Goal: Task Accomplishment & Management: Manage account settings

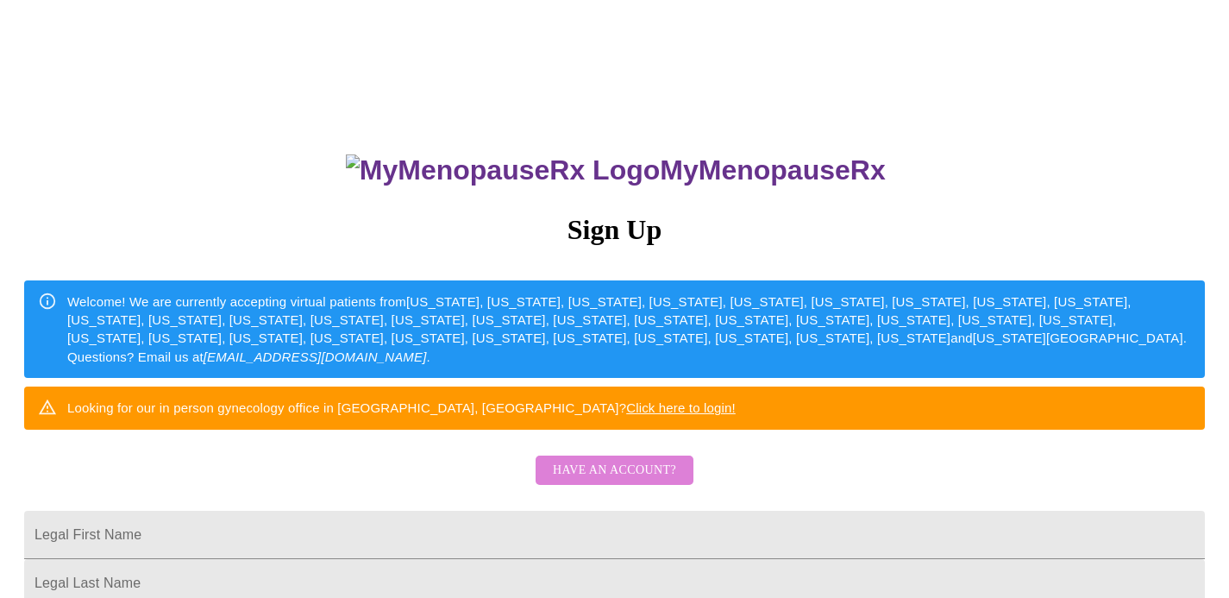
click at [617, 481] on span "Have an account?" at bounding box center [614, 471] width 123 height 22
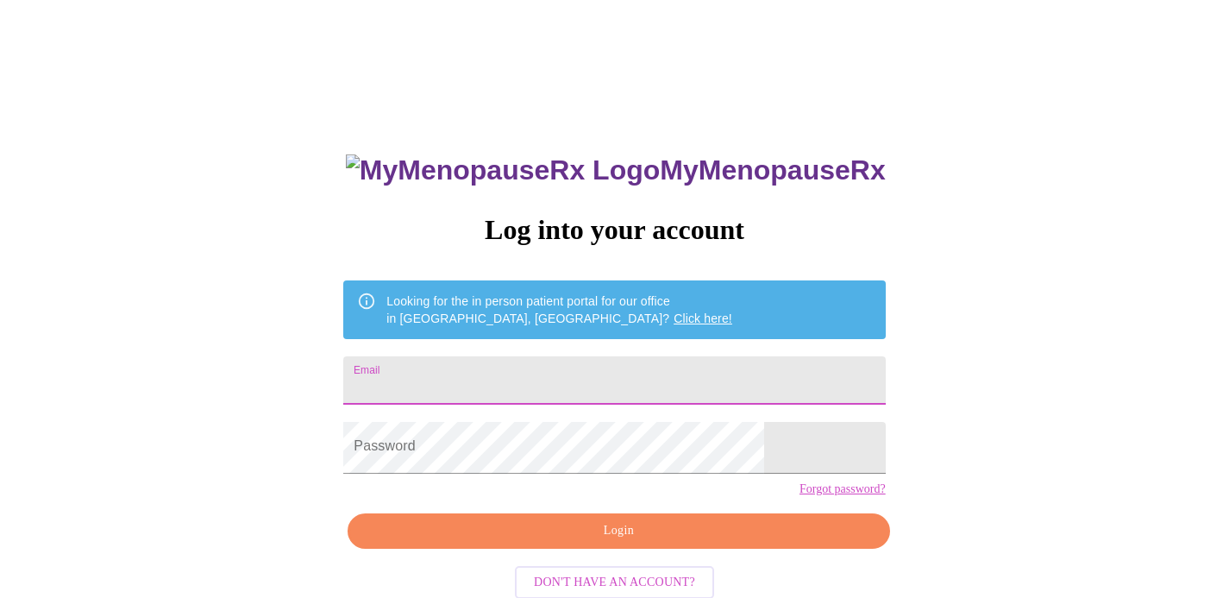
click at [551, 381] on input "Email" at bounding box center [614, 380] width 542 height 48
type input "[EMAIL_ADDRESS][DOMAIN_NAME]"
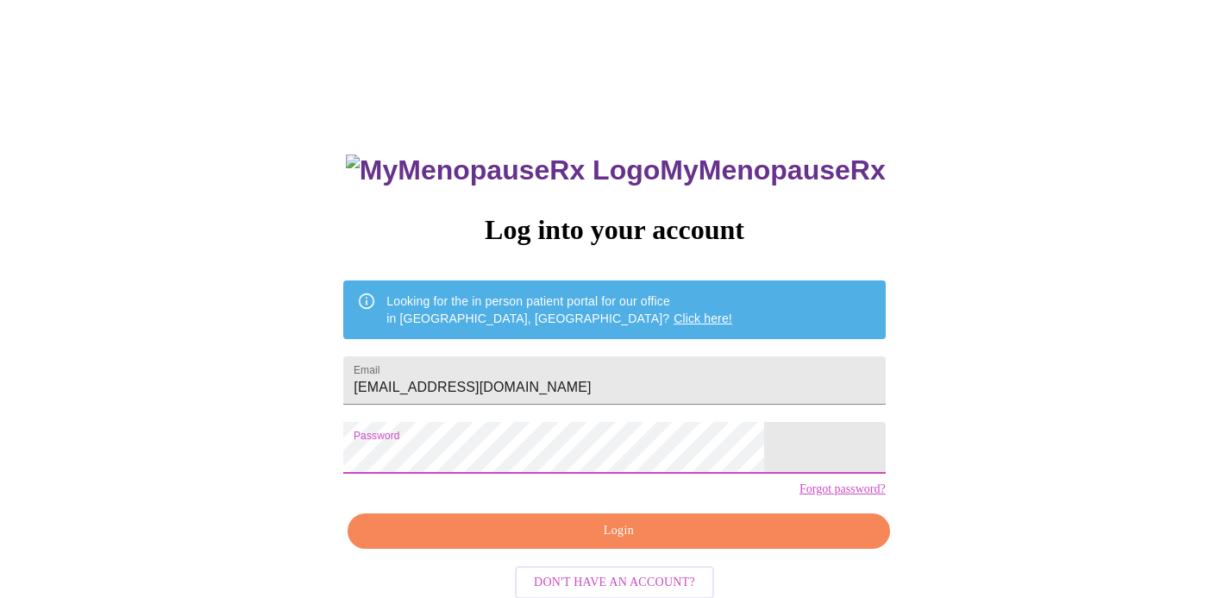
click at [663, 542] on span "Login" at bounding box center [618, 531] width 502 height 22
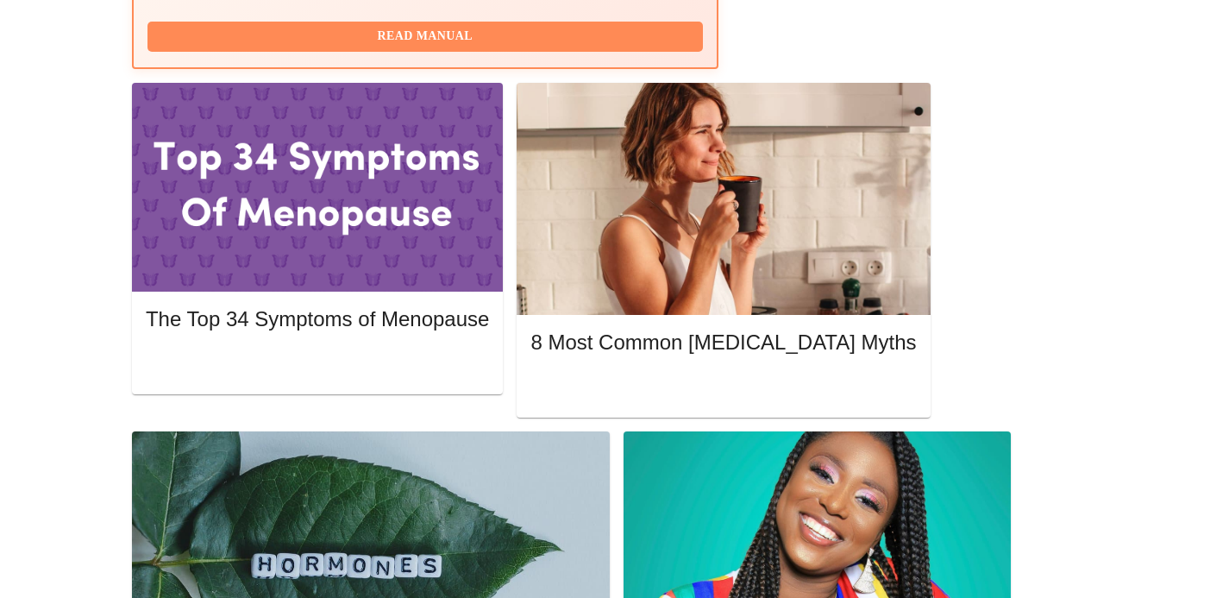
scroll to position [773, 0]
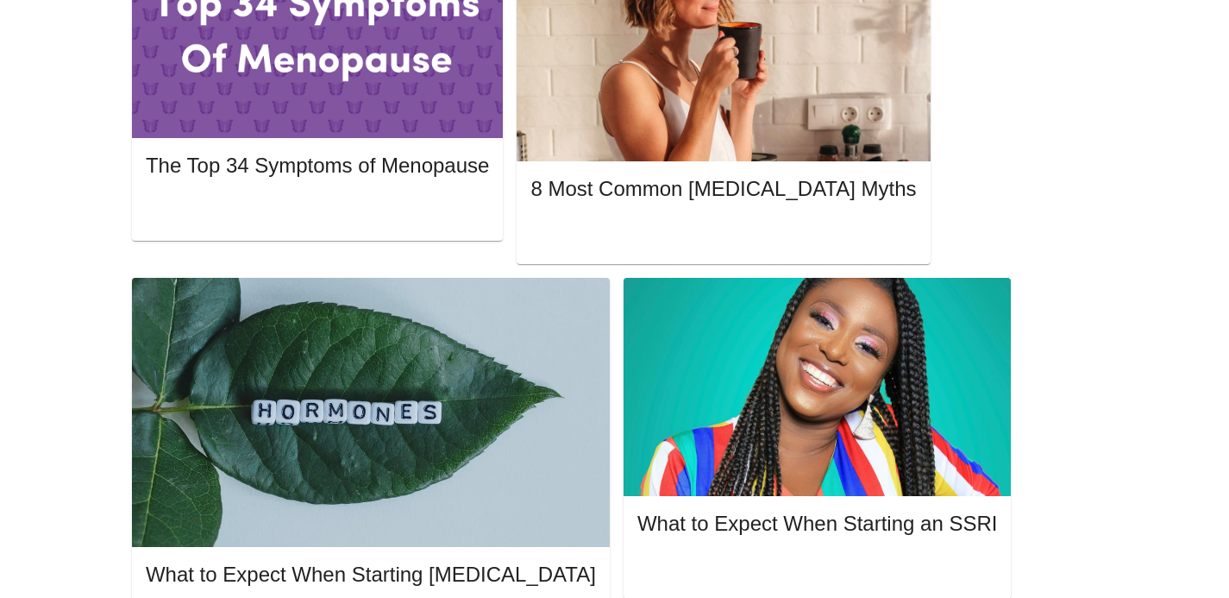
scroll to position [942, 0]
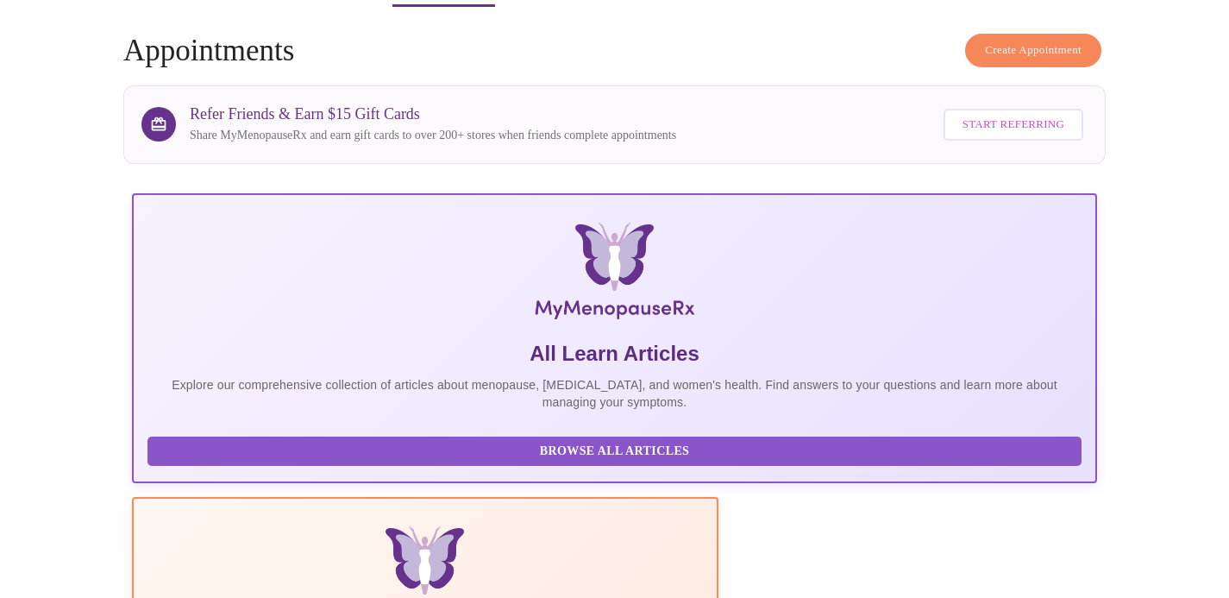
scroll to position [0, 0]
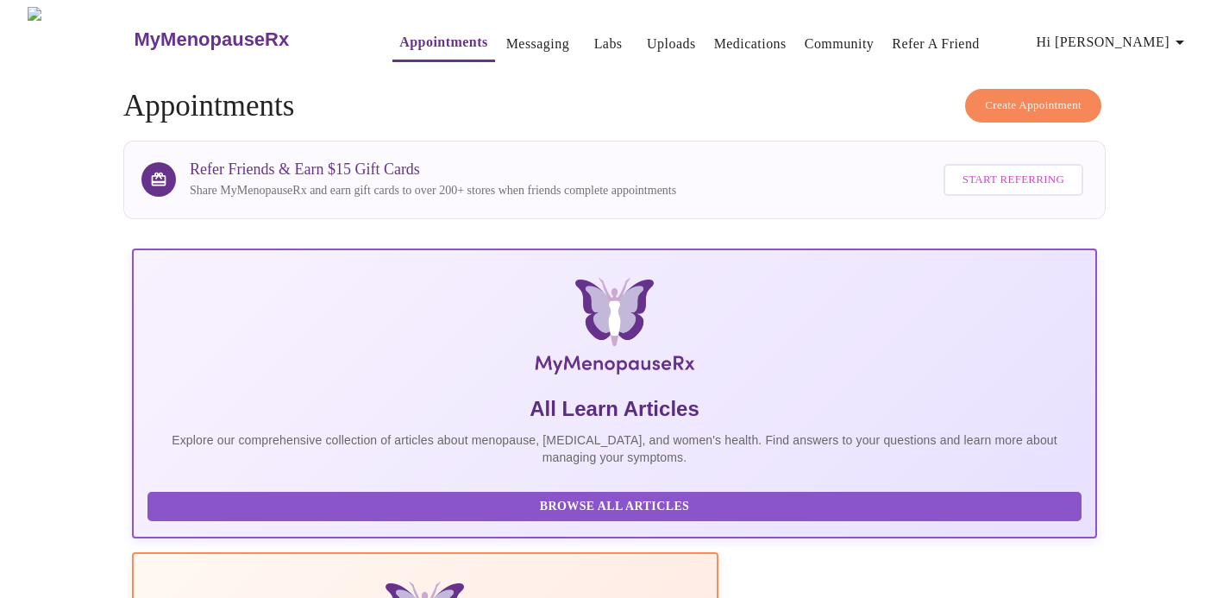
click at [399, 32] on link "Appointments" at bounding box center [443, 42] width 88 height 24
click at [594, 32] on link "Labs" at bounding box center [608, 44] width 28 height 24
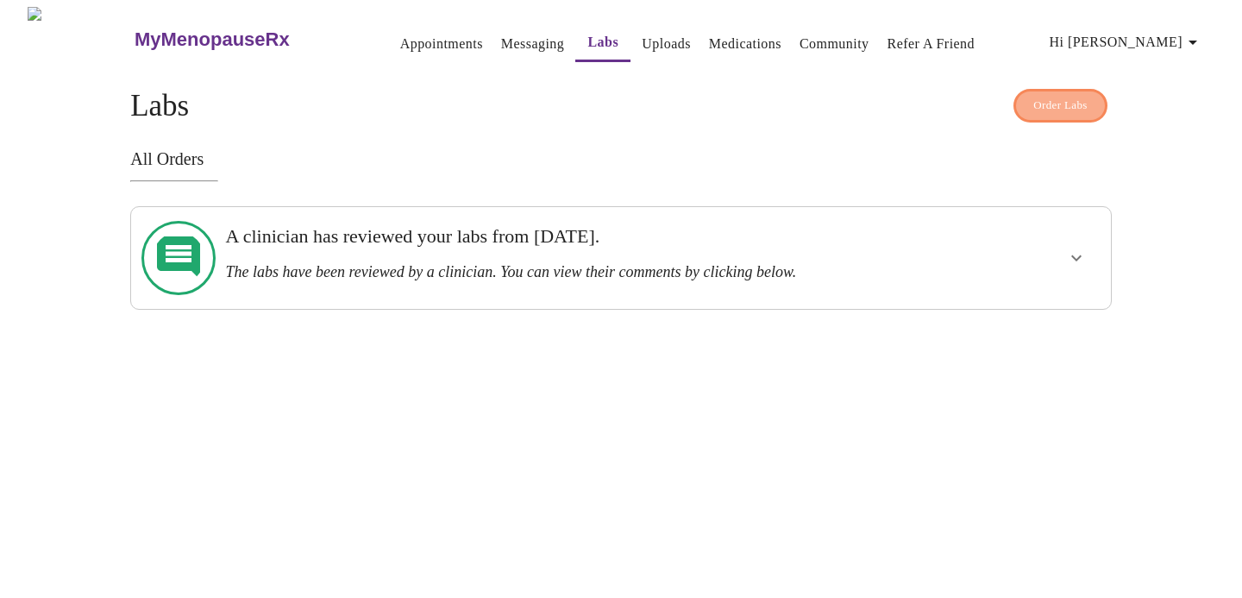
click at [1050, 115] on button "Order Labs" at bounding box center [1060, 106] width 94 height 34
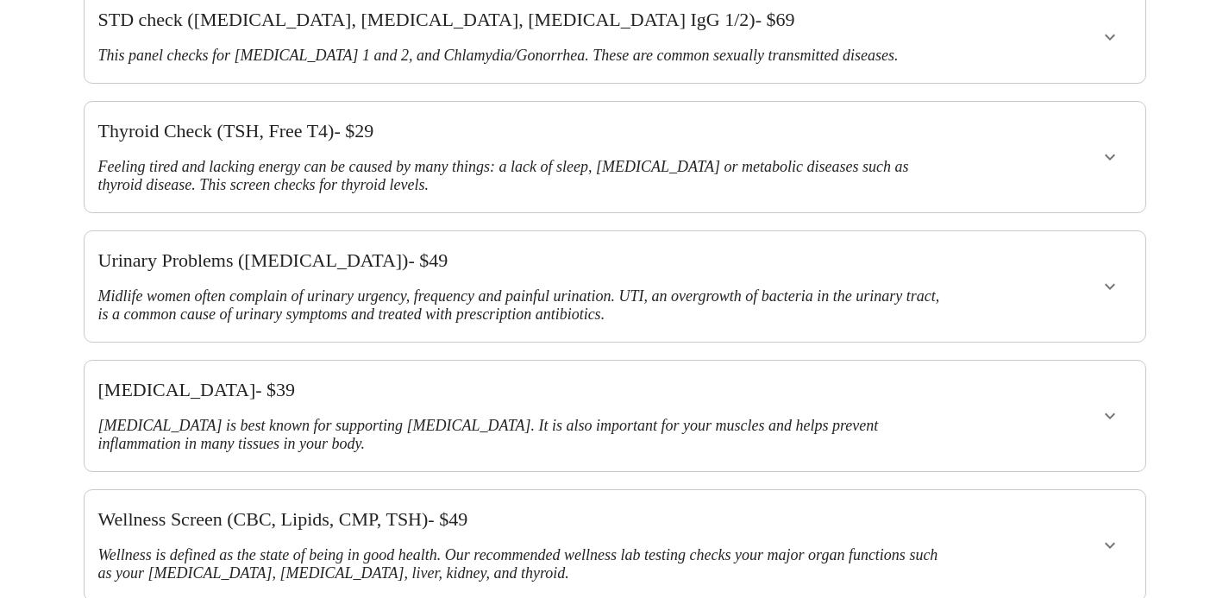
scroll to position [436, 0]
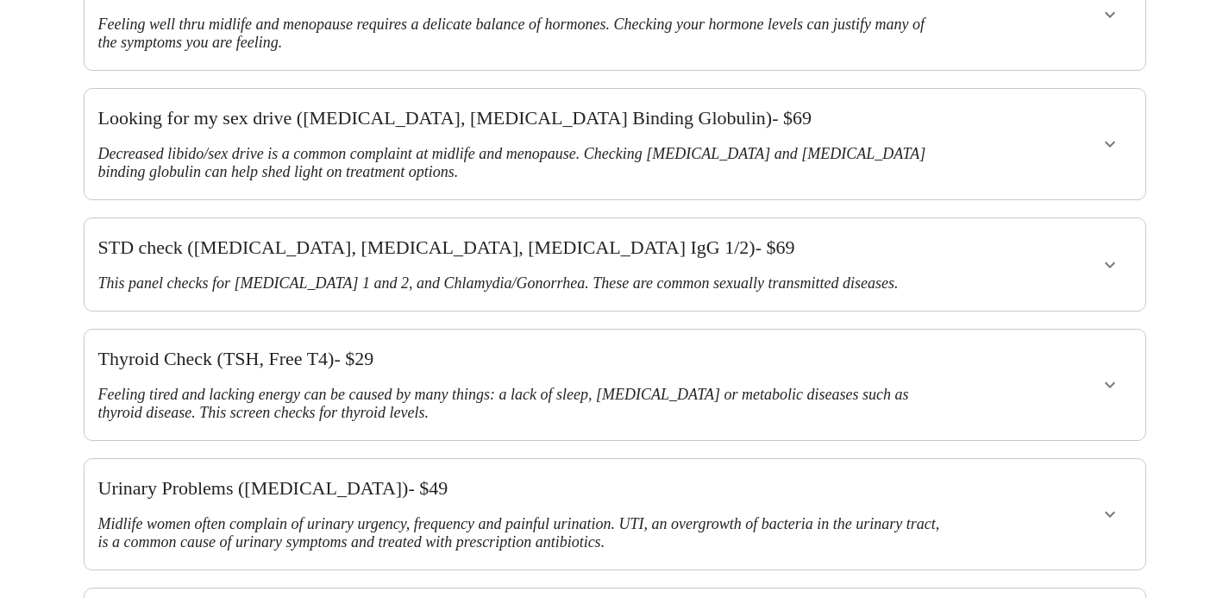
click at [1097, 123] on button "show more" at bounding box center [1109, 143] width 41 height 41
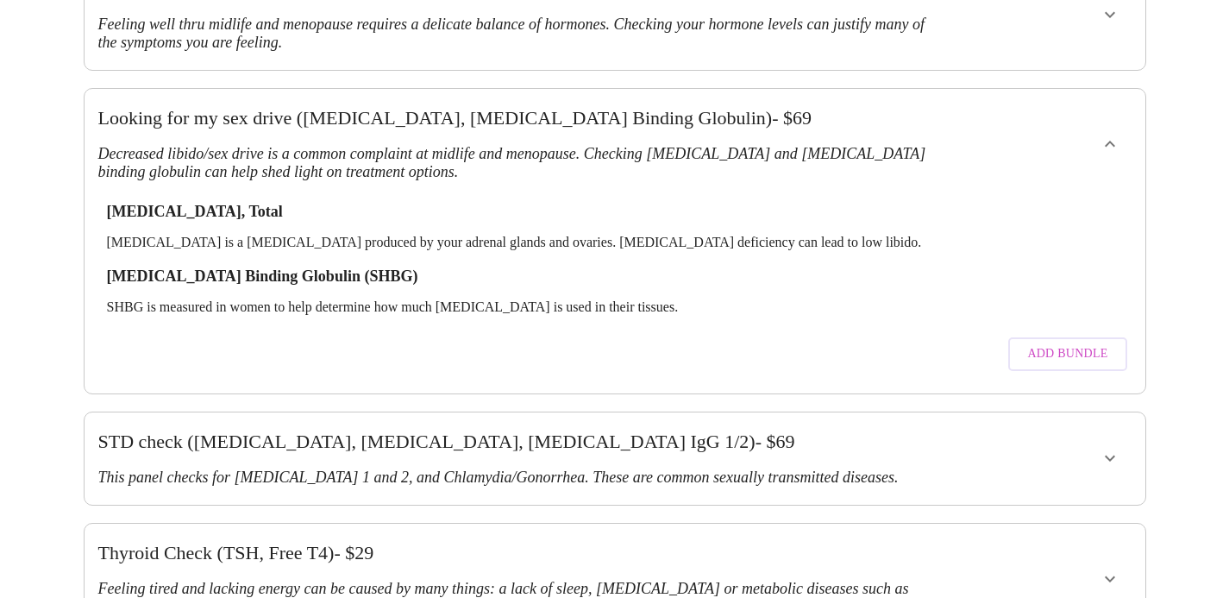
click at [1078, 343] on span "Add Bundle" at bounding box center [1067, 354] width 80 height 22
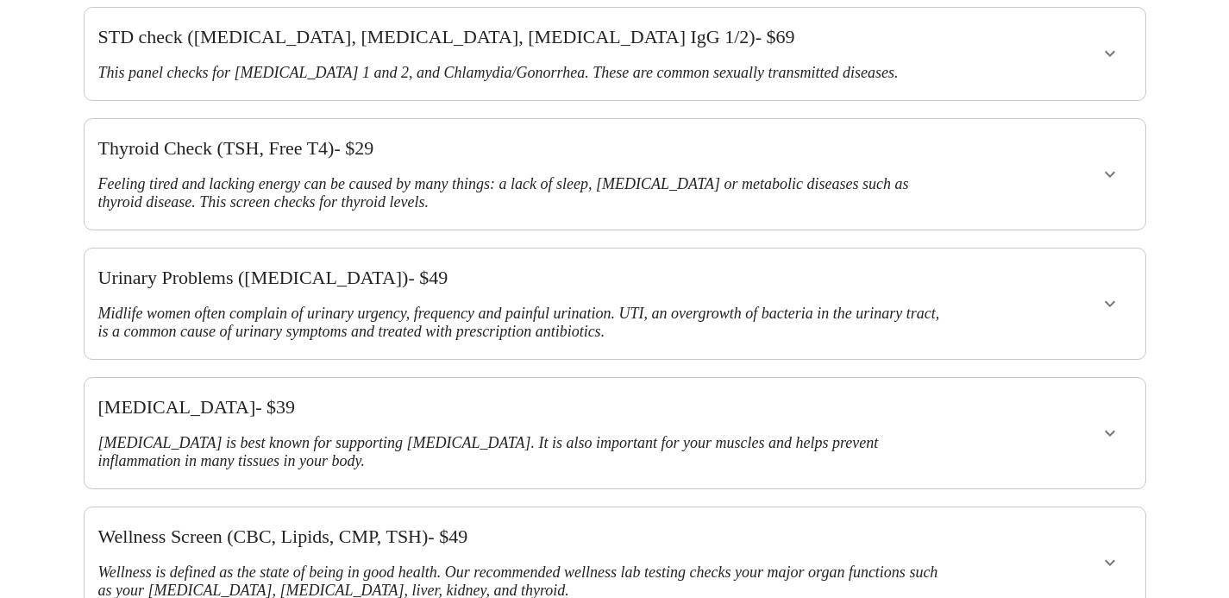
scroll to position [1150, 0]
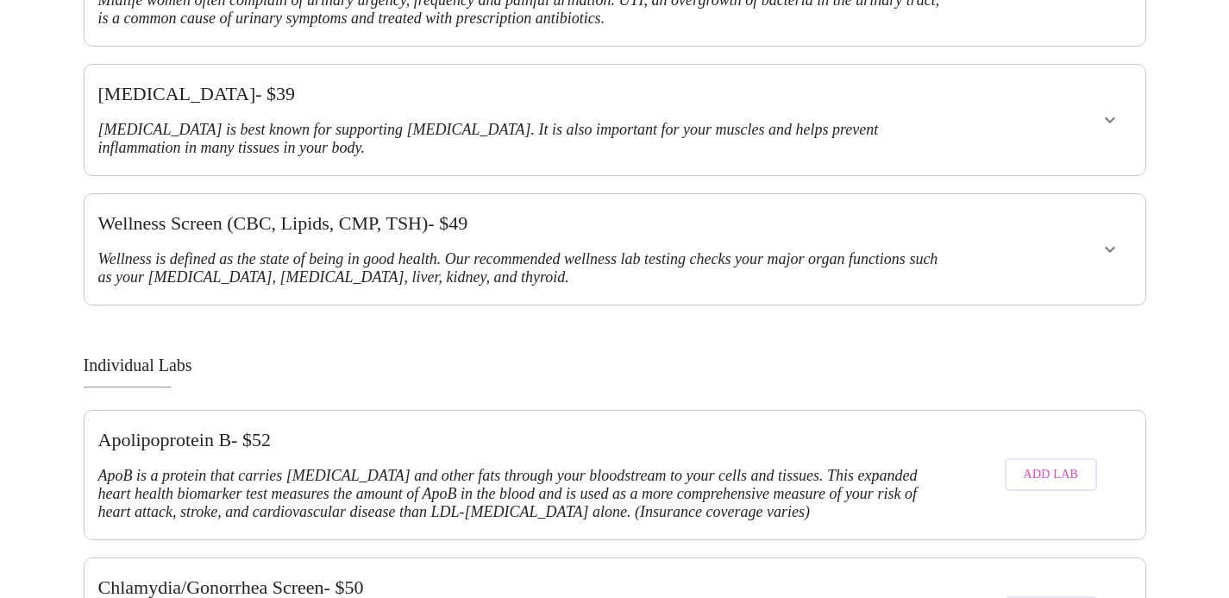
click at [1036, 464] on span "Add Lab" at bounding box center [1051, 475] width 55 height 22
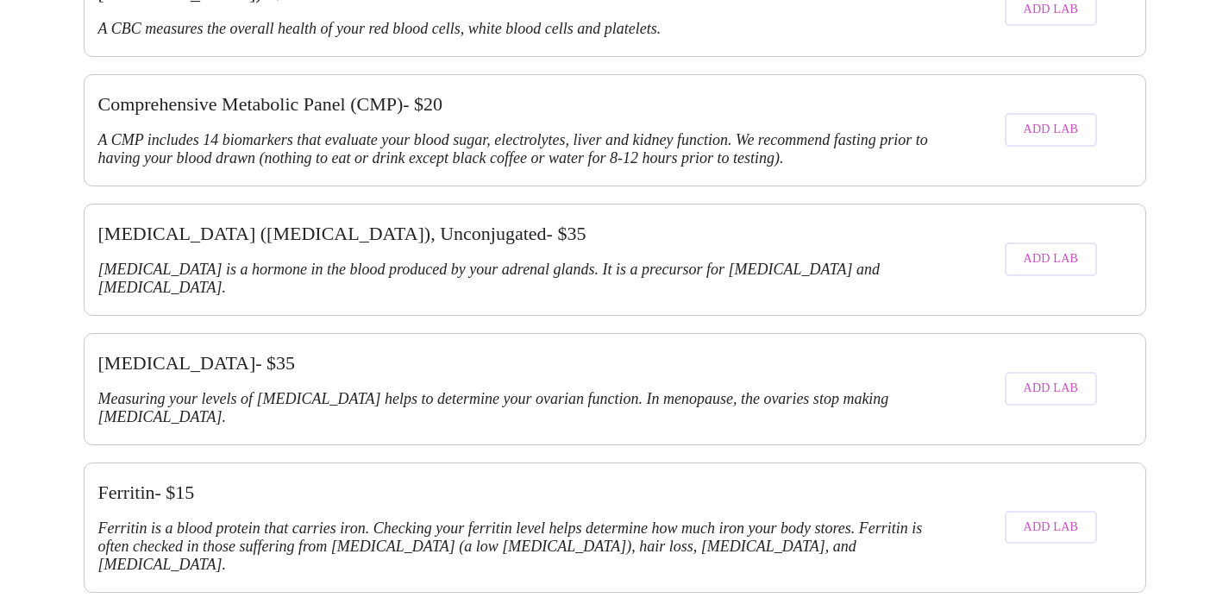
scroll to position [2021, 0]
click at [1039, 516] on span "Add Lab" at bounding box center [1051, 527] width 55 height 22
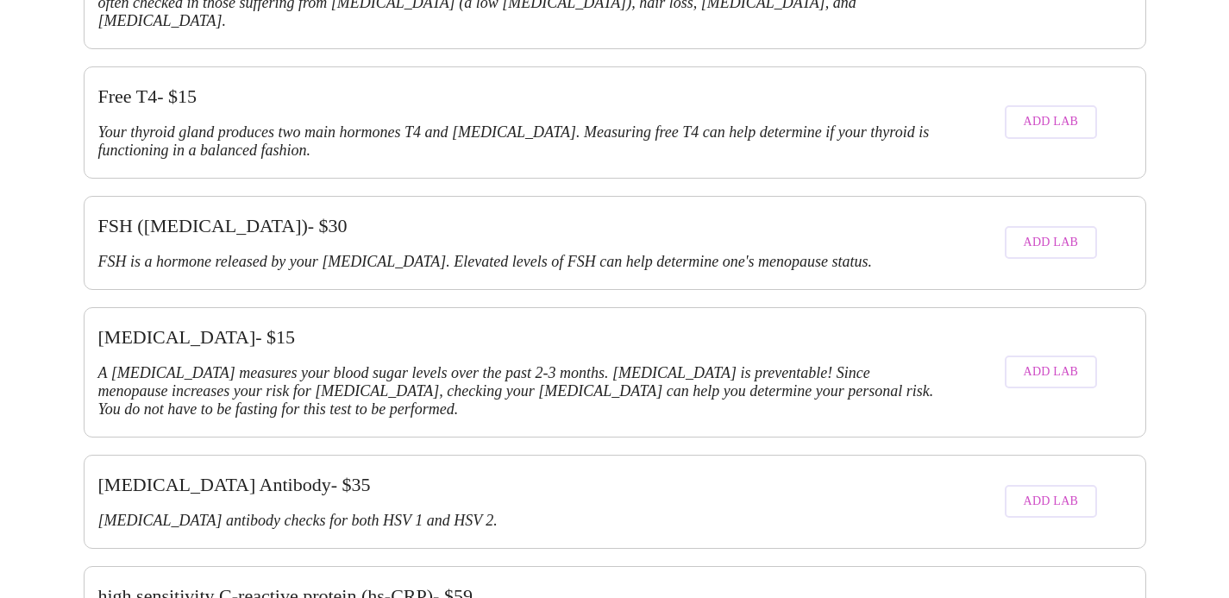
scroll to position [2607, 0]
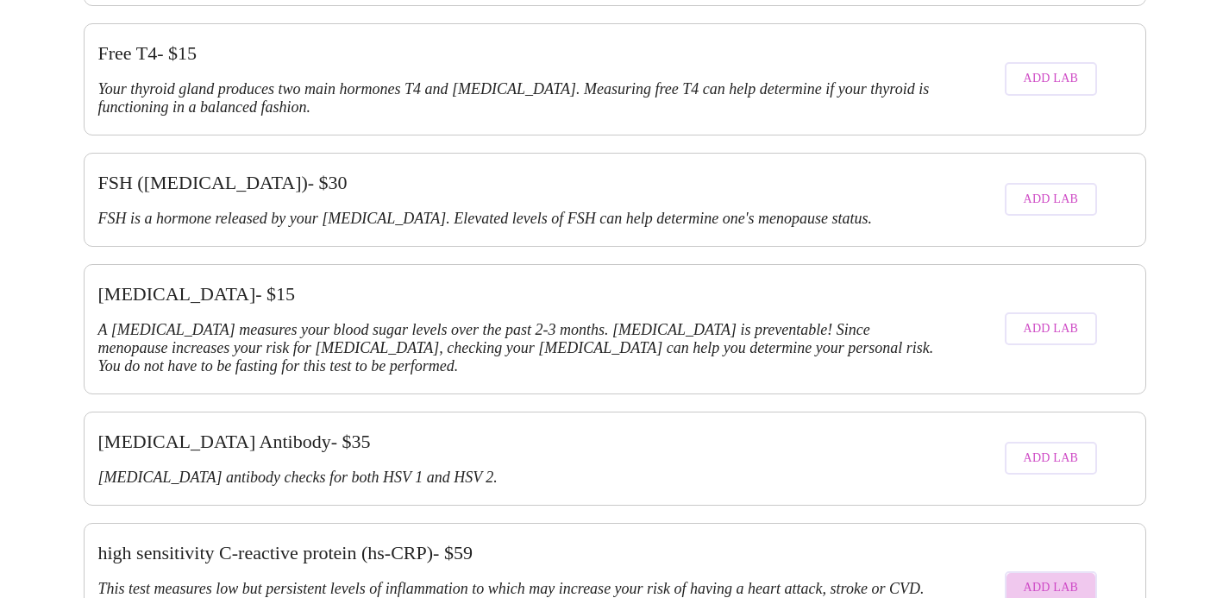
click at [1032, 577] on span "Add Lab" at bounding box center [1051, 588] width 55 height 22
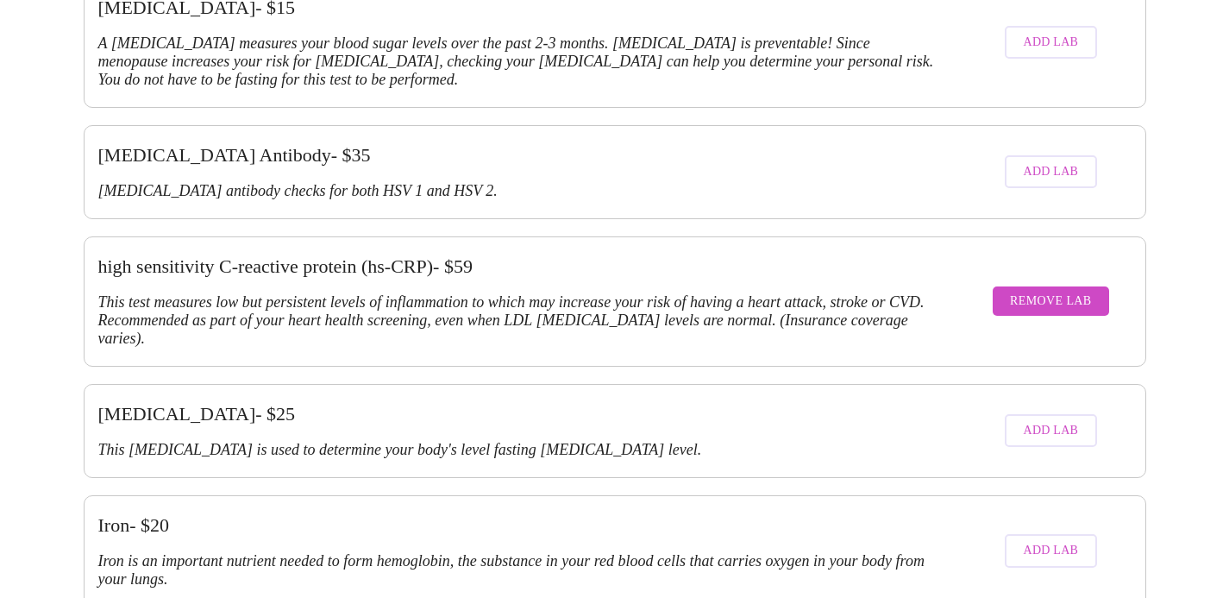
scroll to position [2896, 0]
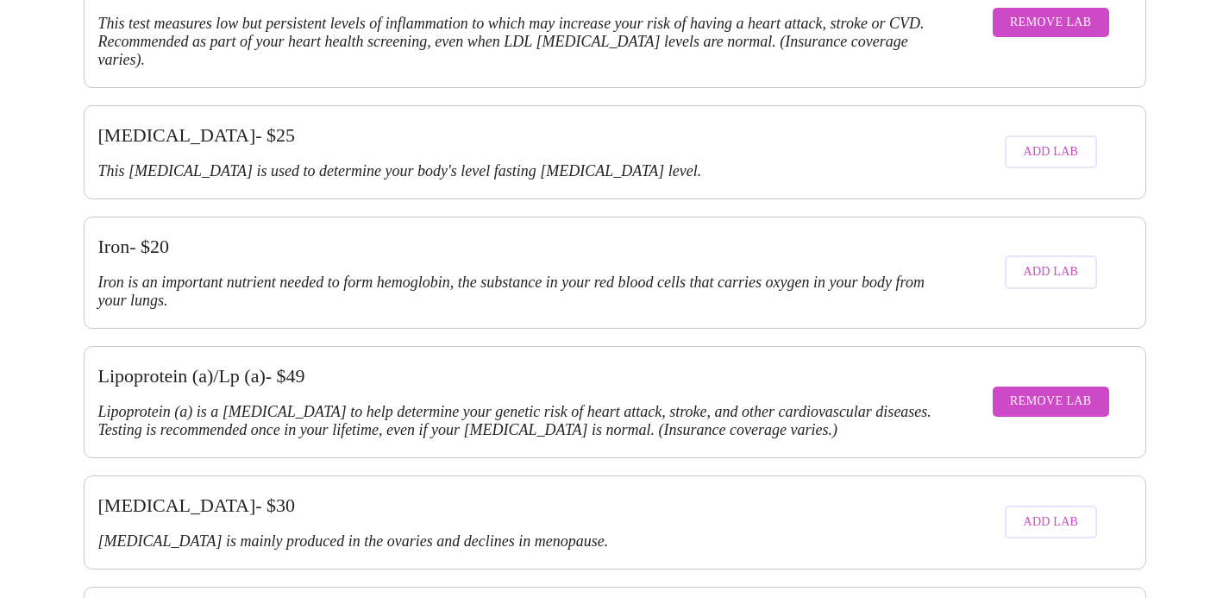
scroll to position [3177, 0]
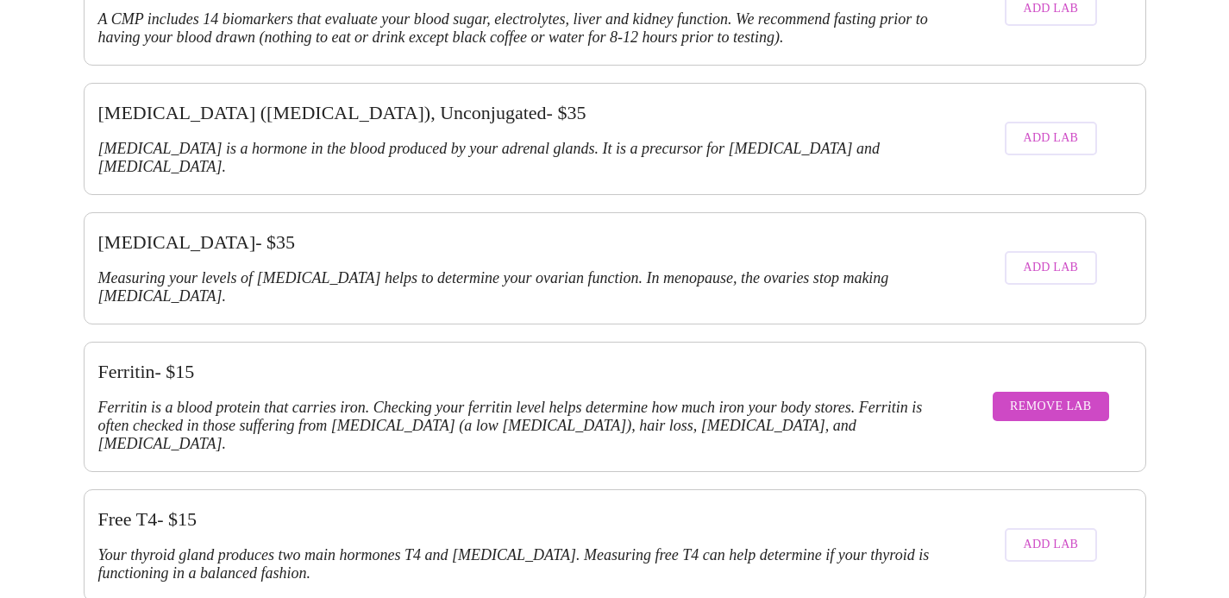
scroll to position [2150, 0]
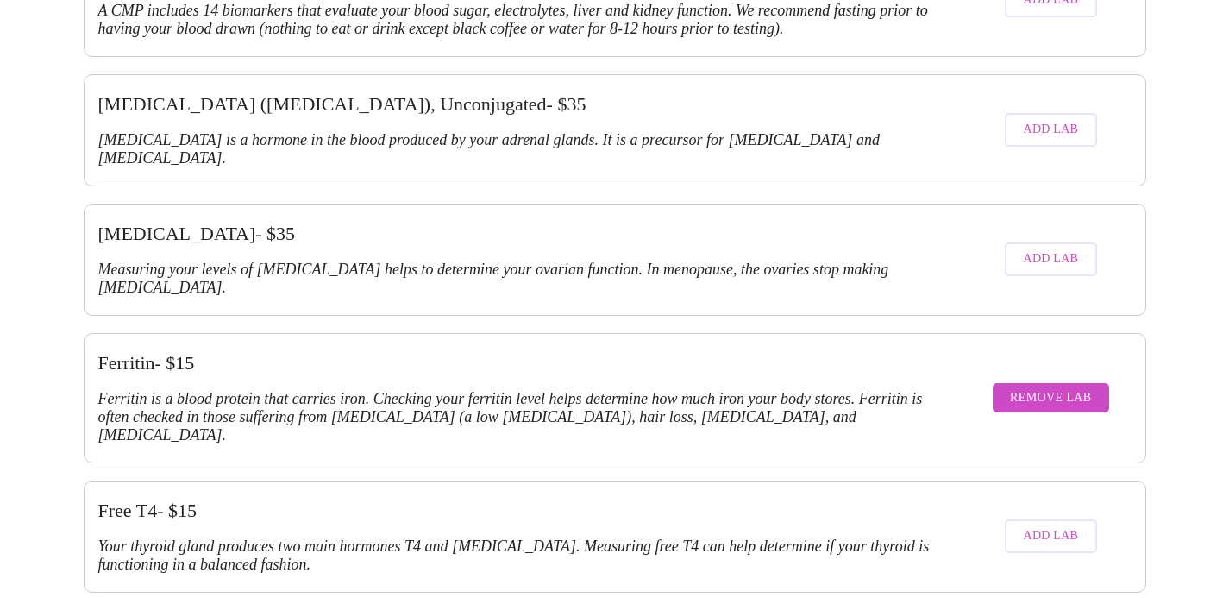
click at [1085, 519] on button "Add Lab" at bounding box center [1051, 536] width 93 height 34
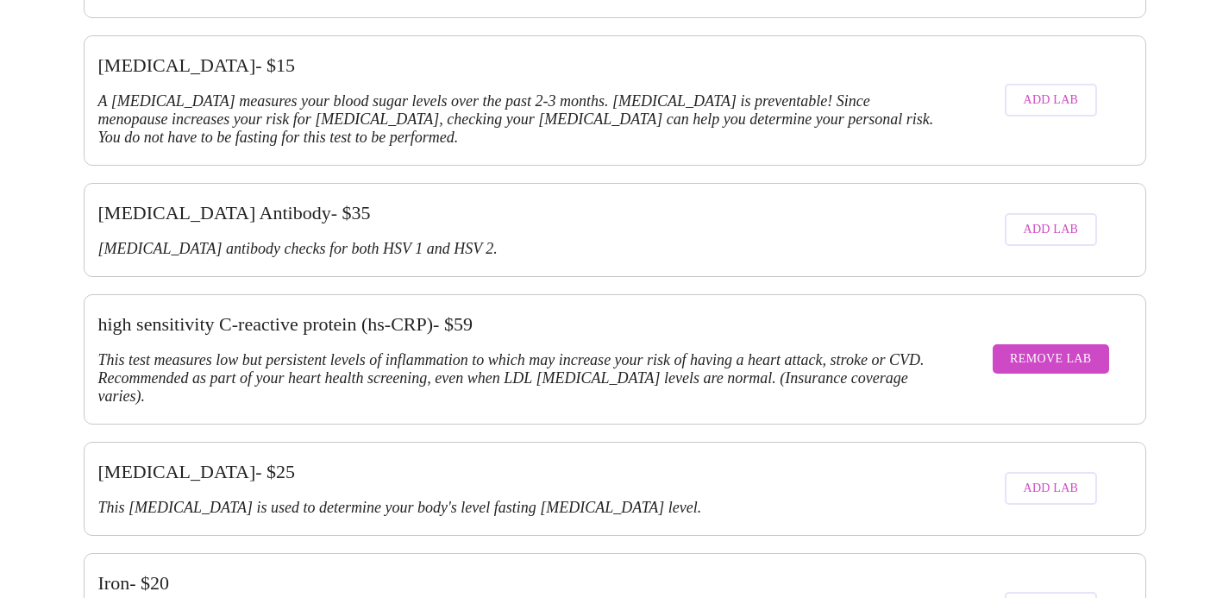
scroll to position [2836, 0]
click at [1072, 597] on span "Add Lab" at bounding box center [1051, 608] width 55 height 22
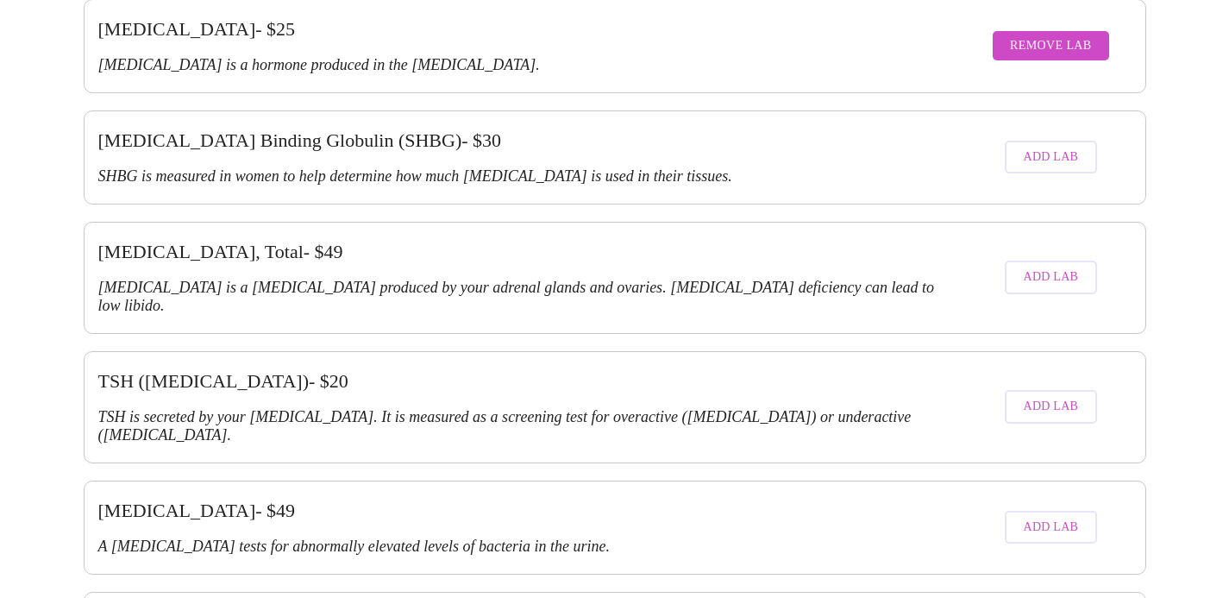
scroll to position [3780, 0]
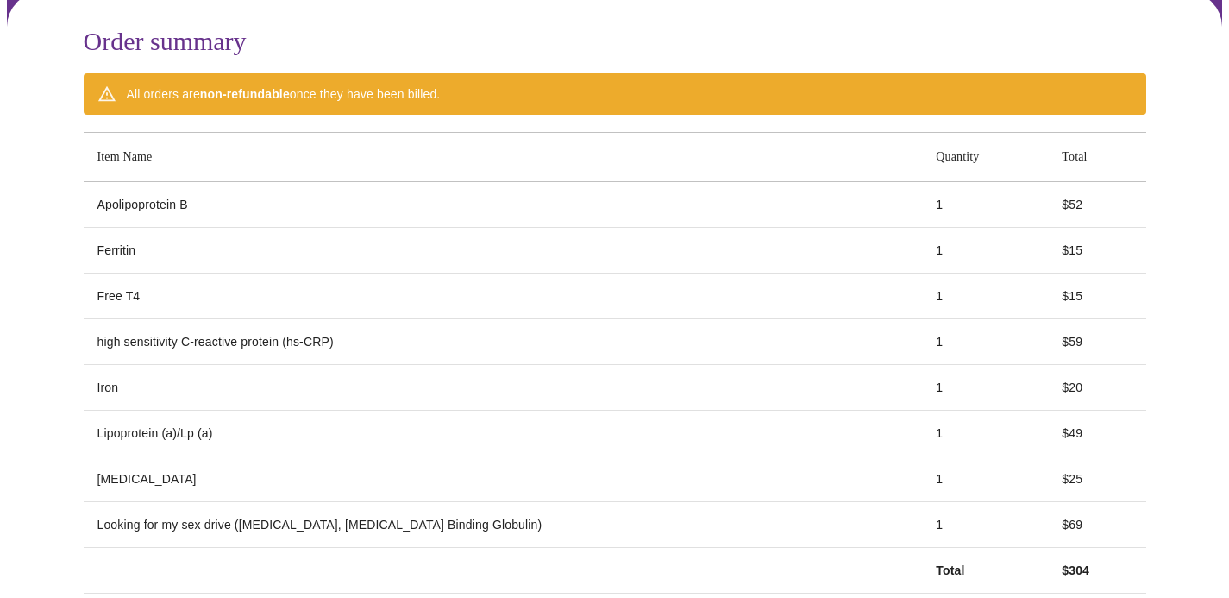
scroll to position [239, 0]
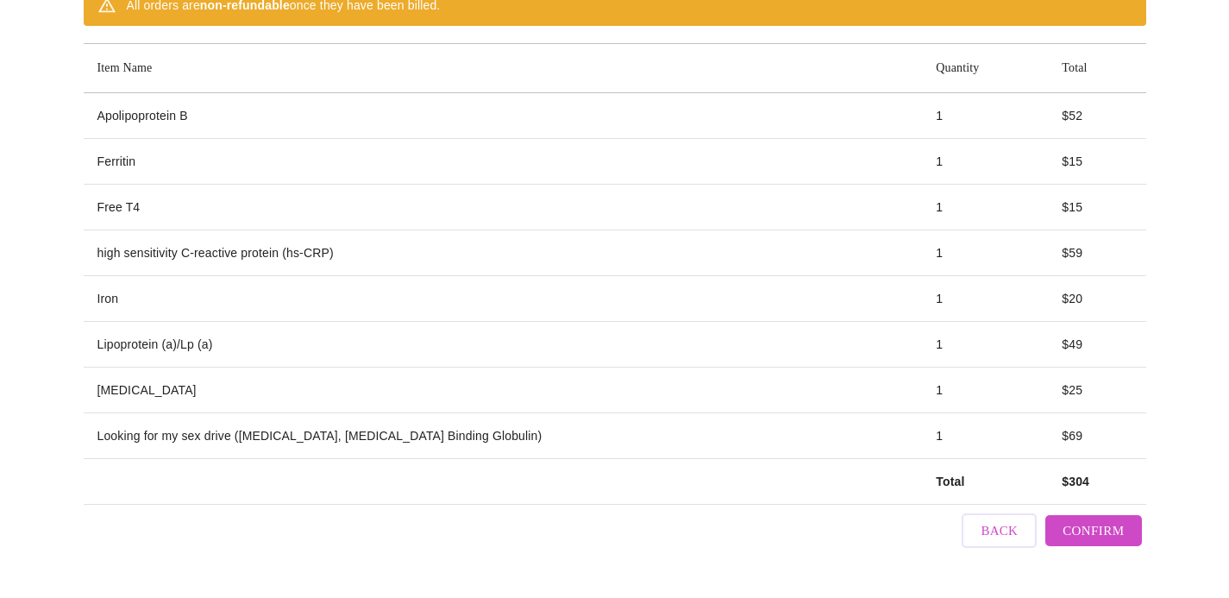
click at [981, 531] on span "Back" at bounding box center [999, 530] width 37 height 22
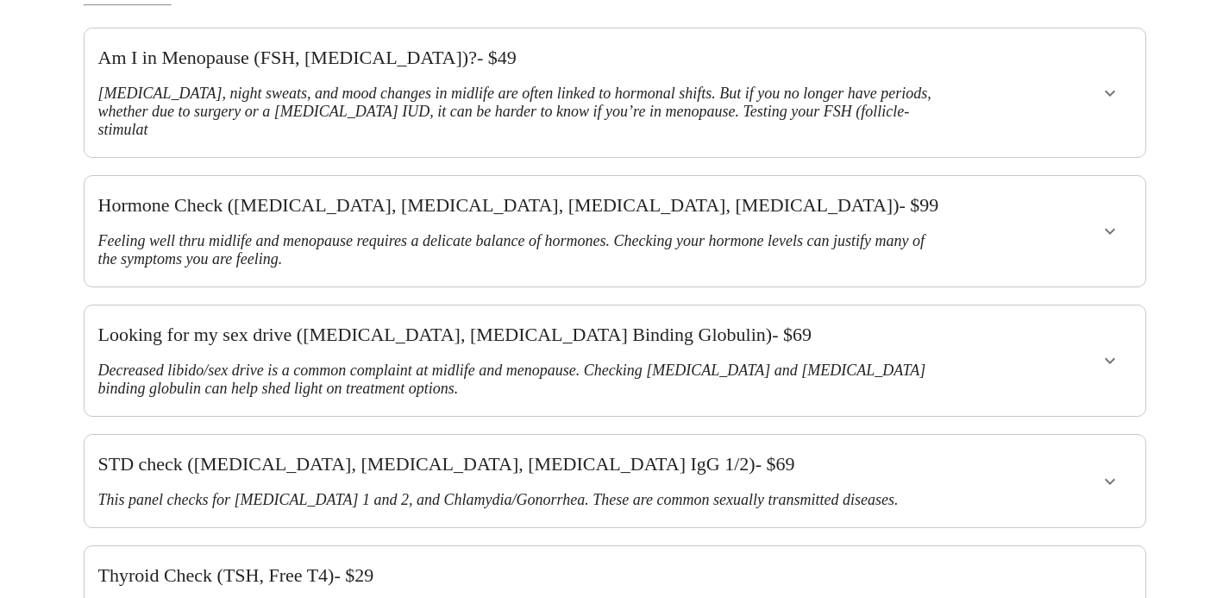
scroll to position [0, 0]
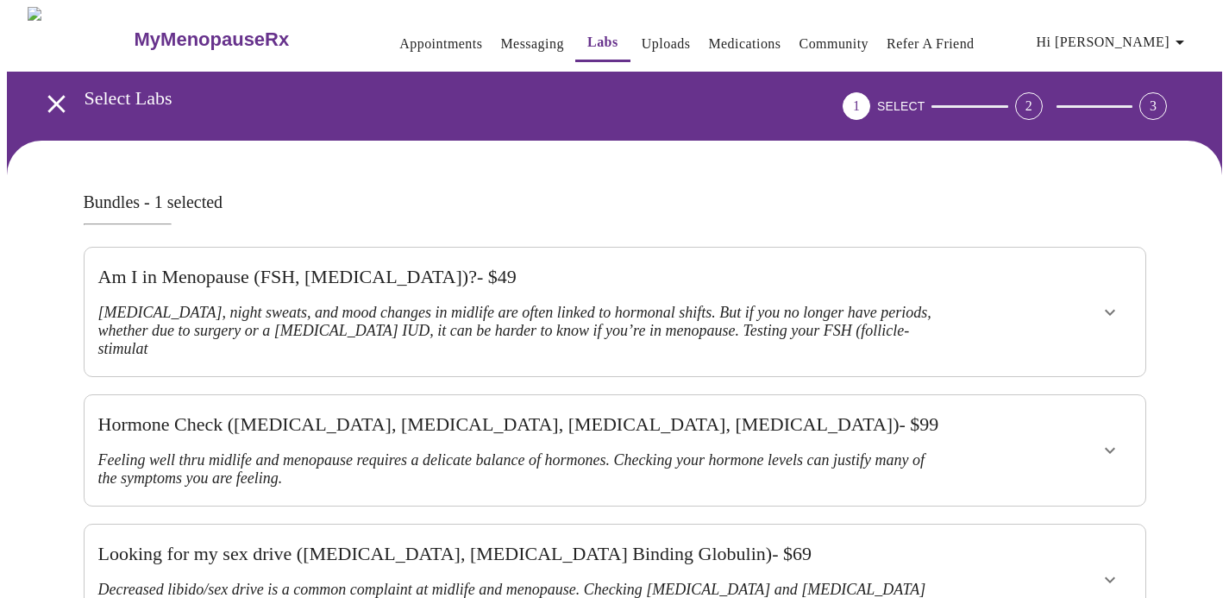
click at [58, 97] on icon "open drawer" at bounding box center [56, 104] width 30 height 30
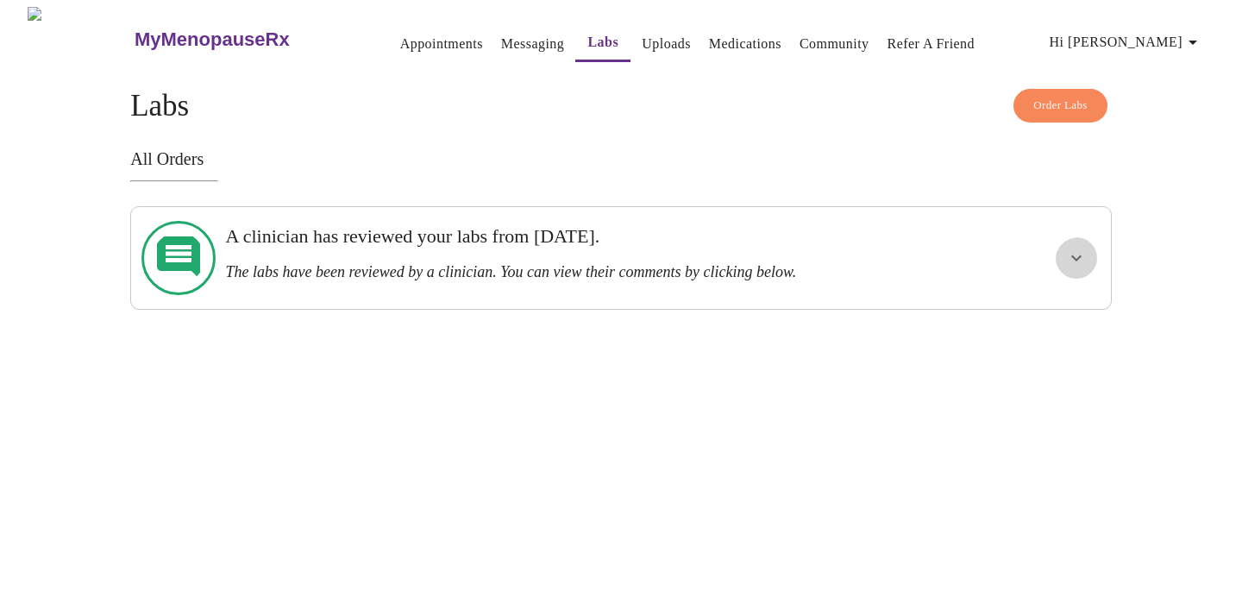
click at [1056, 255] on button "show more" at bounding box center [1076, 257] width 41 height 41
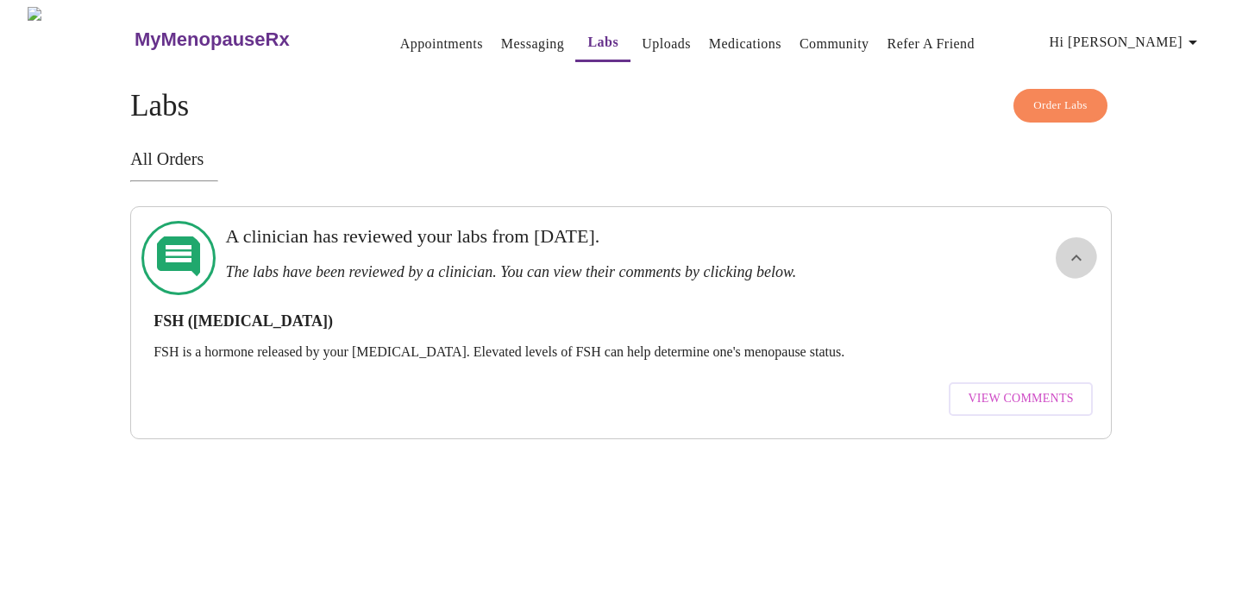
click at [1079, 260] on icon "show more" at bounding box center [1076, 258] width 21 height 21
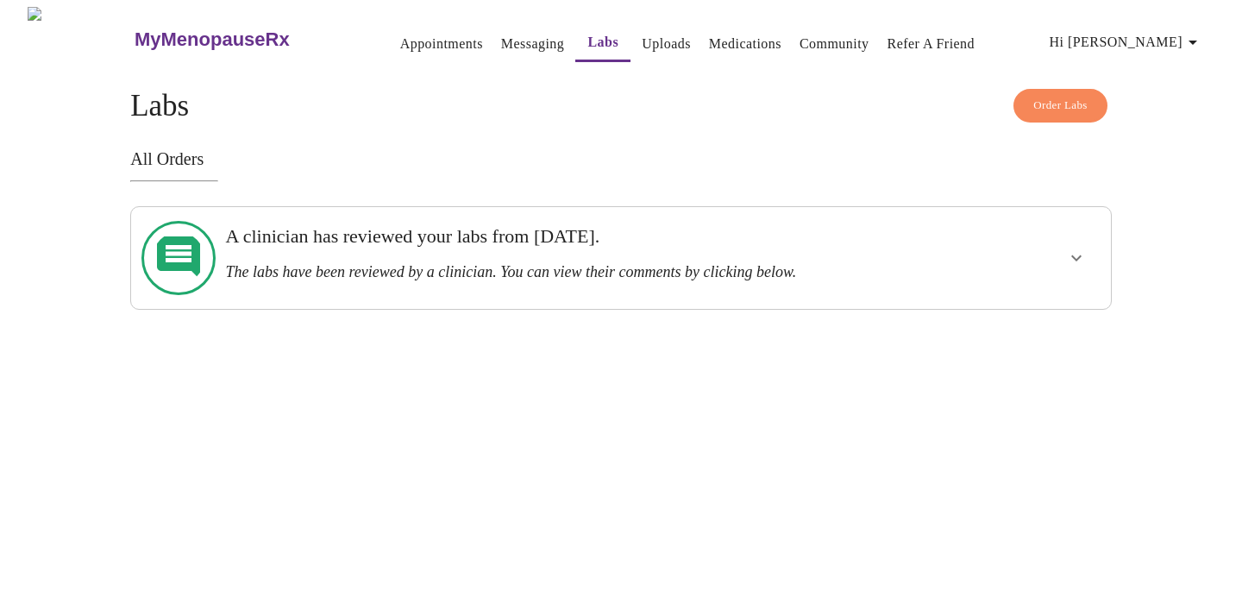
click at [733, 37] on link "Medications" at bounding box center [745, 44] width 72 height 24
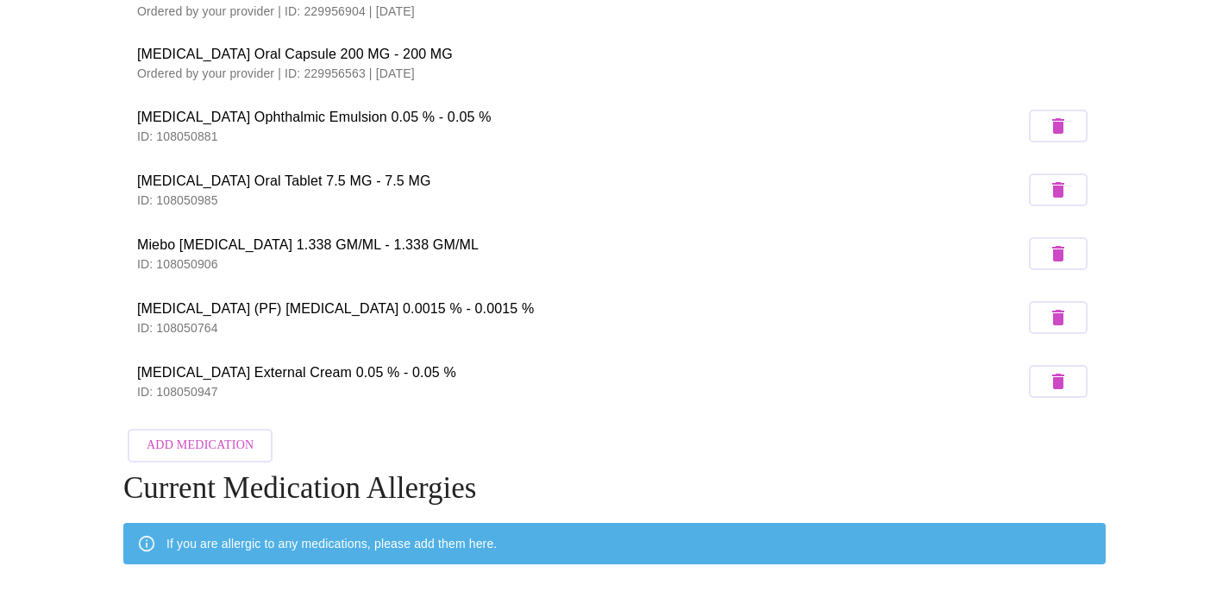
scroll to position [344, 0]
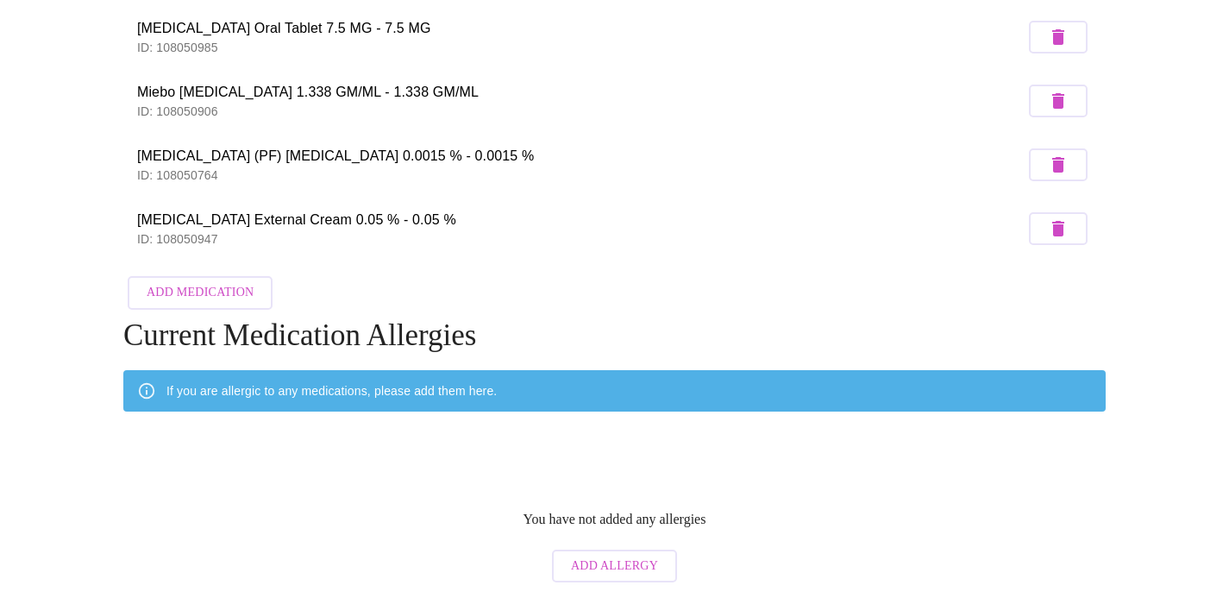
click at [233, 304] on span "Add Medication" at bounding box center [200, 293] width 107 height 22
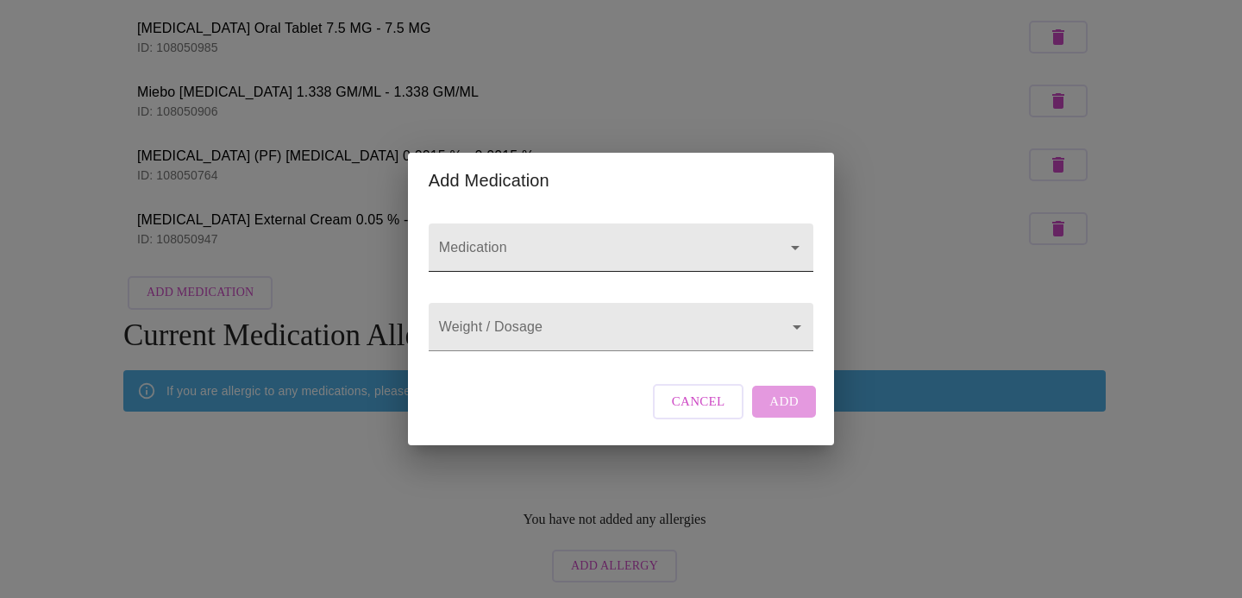
click at [542, 240] on input "Medication" at bounding box center [597, 256] width 322 height 32
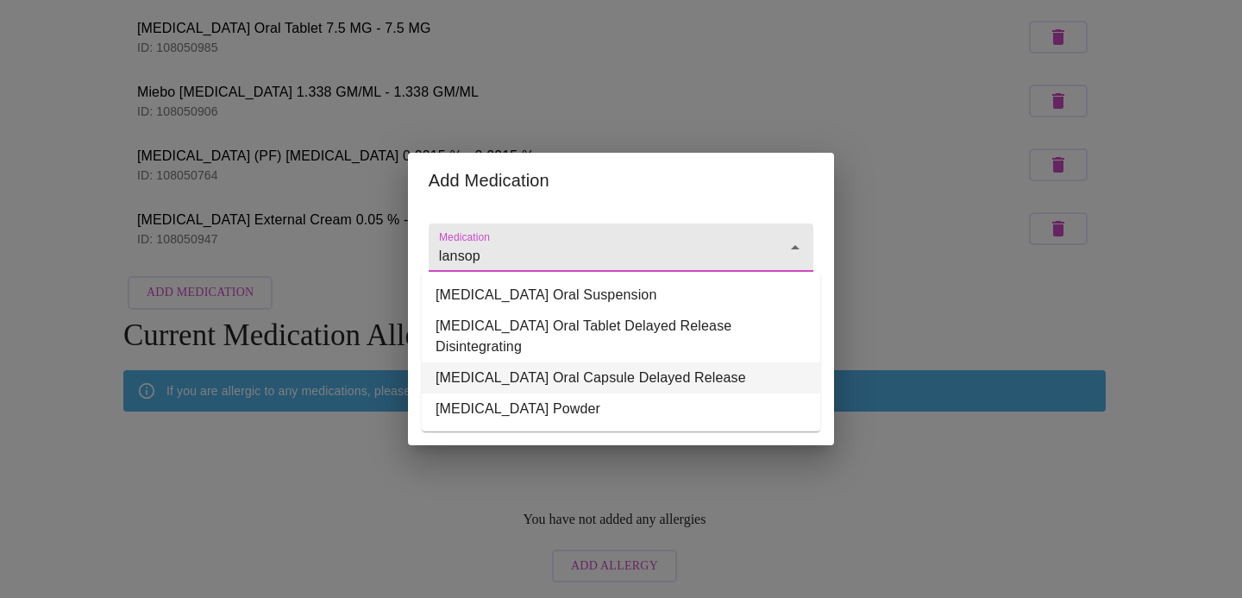
click at [480, 380] on li "[MEDICAL_DATA] Oral Capsule Delayed Release" at bounding box center [621, 377] width 398 height 31
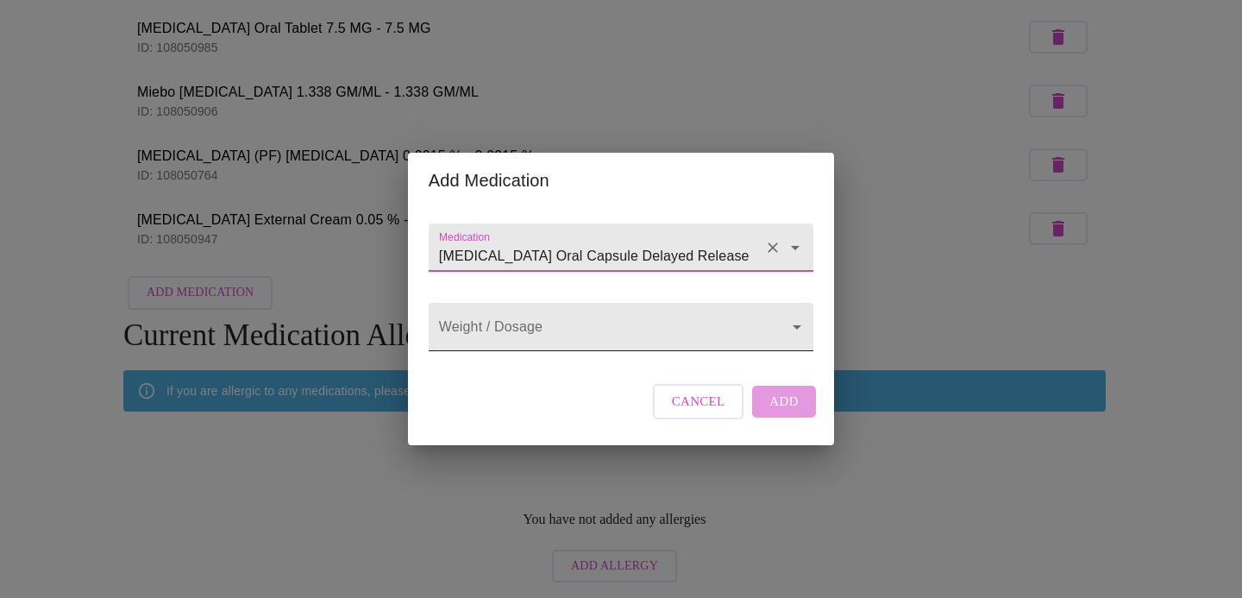
type input "[MEDICAL_DATA] Oral Capsule Delayed Release"
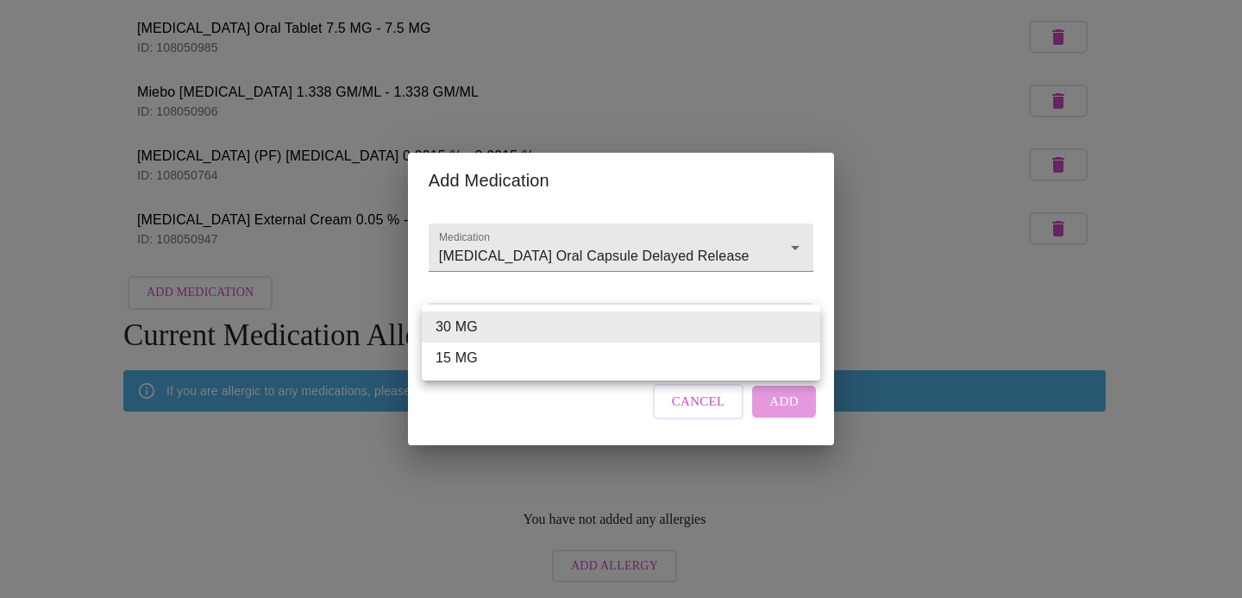
click at [485, 335] on body "MyMenopauseRx Appointments Messaging Labs Uploads Medications Community Refer a…" at bounding box center [621, 134] width 1228 height 914
click at [504, 329] on li "30 MG" at bounding box center [621, 326] width 398 height 31
type input "30 MG"
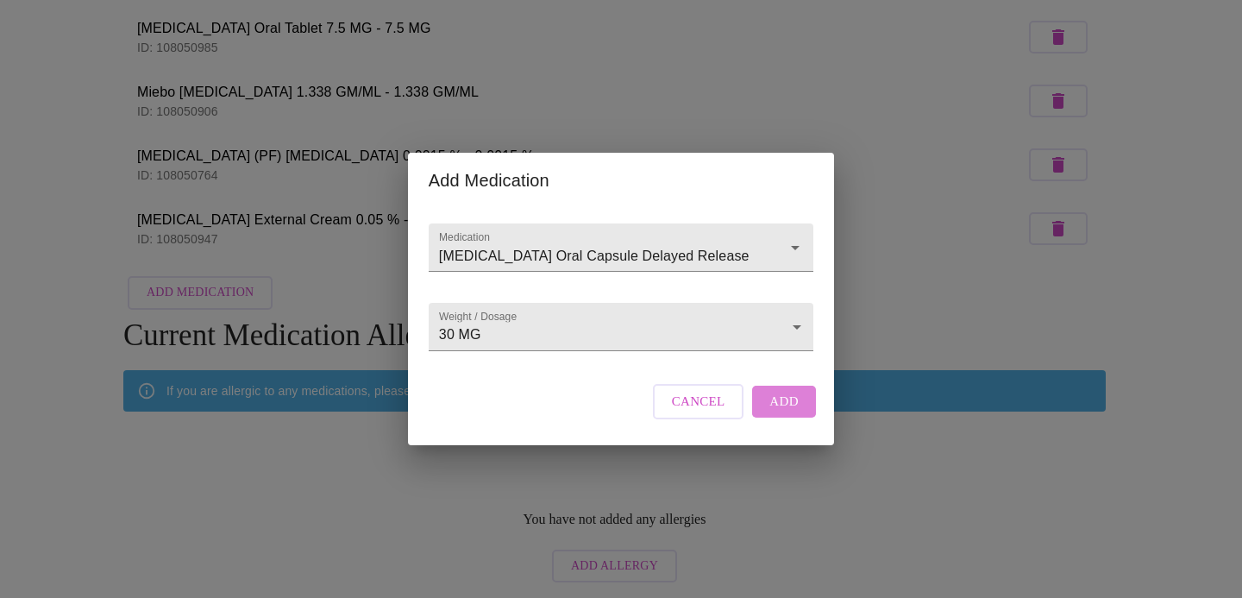
click at [792, 412] on span "Add" at bounding box center [783, 401] width 29 height 22
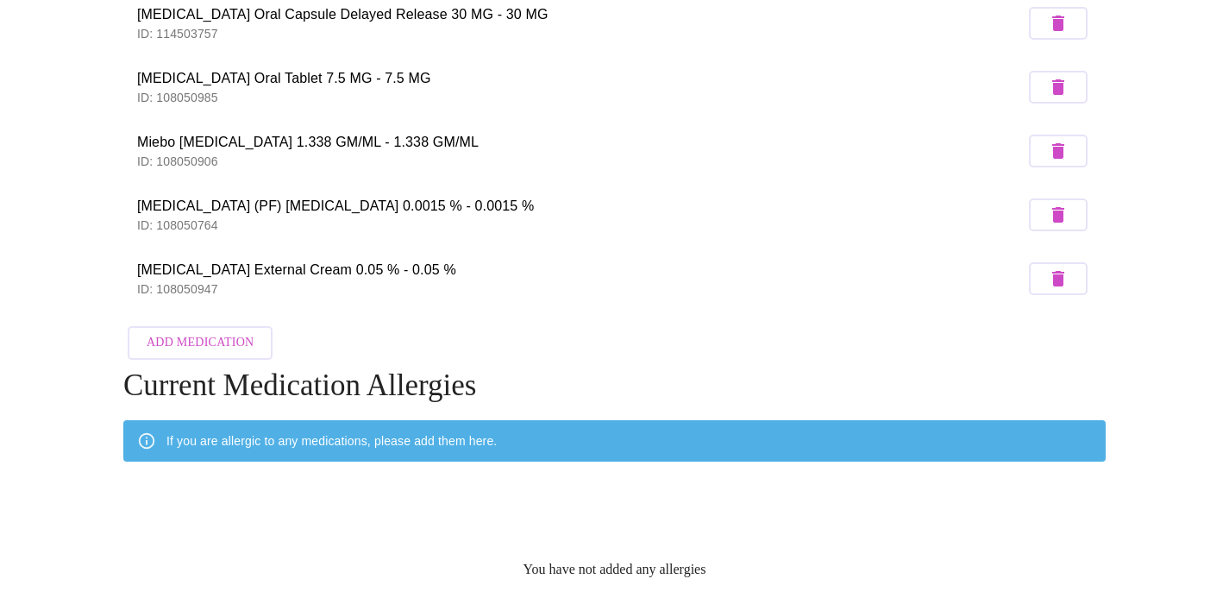
scroll to position [0, 0]
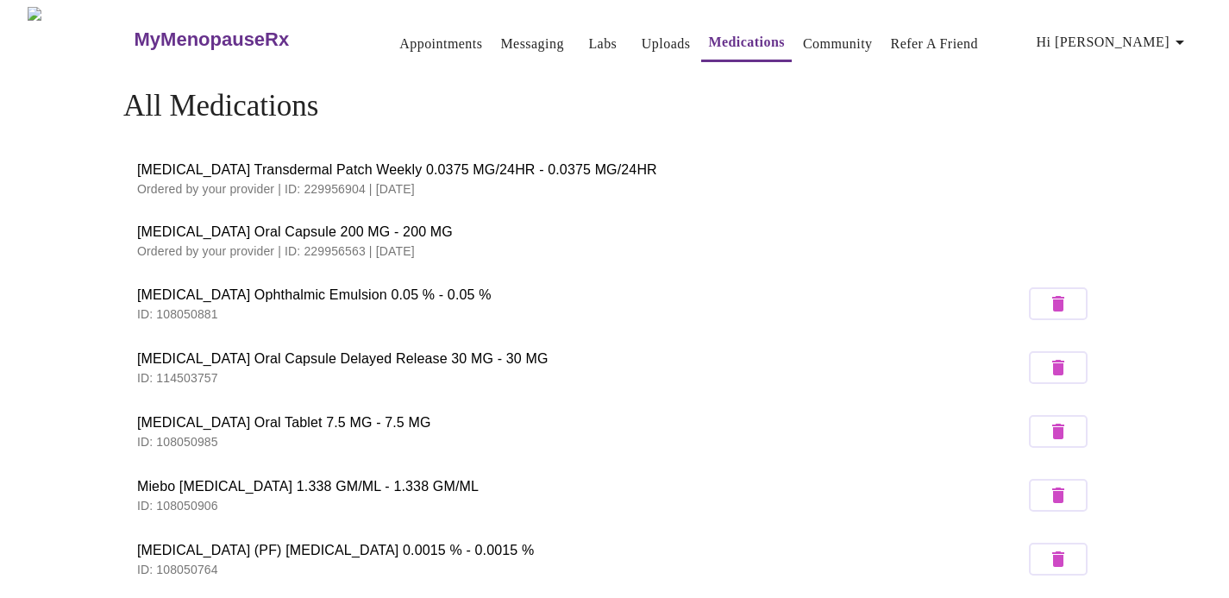
click at [500, 36] on link "Messaging" at bounding box center [531, 44] width 63 height 24
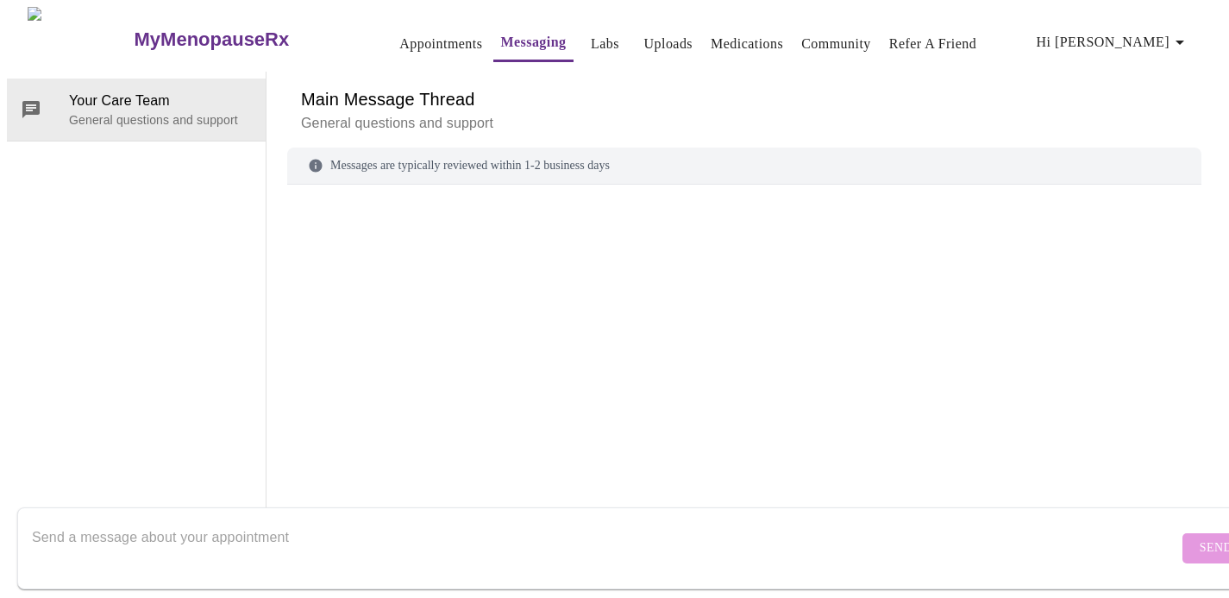
click at [386, 33] on div "MyMenopauseRx Appointments Messaging Labs Uploads Medications Community Refer a…" at bounding box center [614, 268] width 1215 height 523
click at [400, 38] on link "Appointments" at bounding box center [440, 44] width 83 height 24
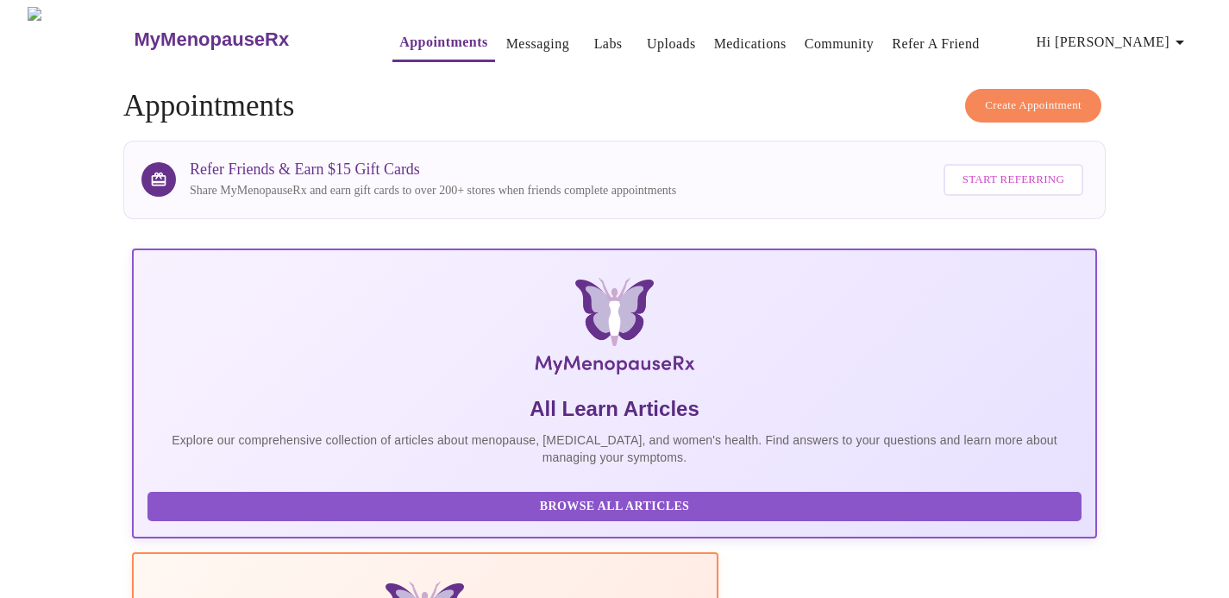
click at [399, 30] on link "Appointments" at bounding box center [443, 42] width 88 height 24
click at [191, 28] on h3 "MyMenopauseRx" at bounding box center [212, 39] width 155 height 22
click at [168, 28] on h3 "MyMenopauseRx" at bounding box center [212, 39] width 155 height 22
click at [1147, 30] on span "Hi [PERSON_NAME]" at bounding box center [1114, 42] width 154 height 24
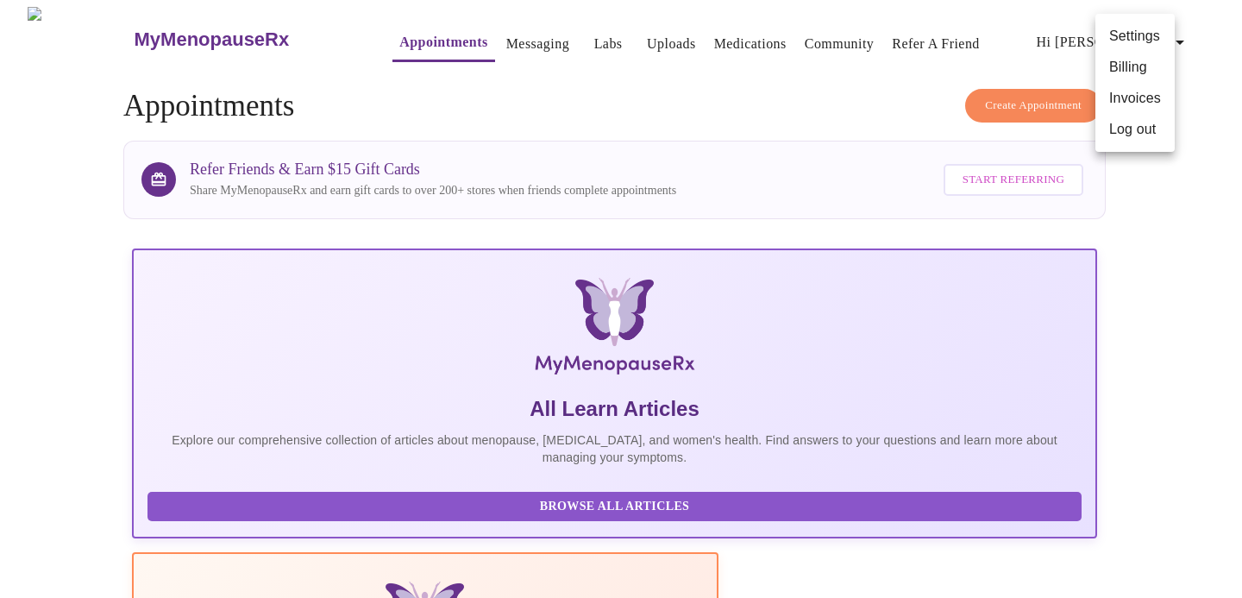
click at [1145, 145] on li "Log out" at bounding box center [1134, 129] width 79 height 31
